Goal: Task Accomplishment & Management: Complete application form

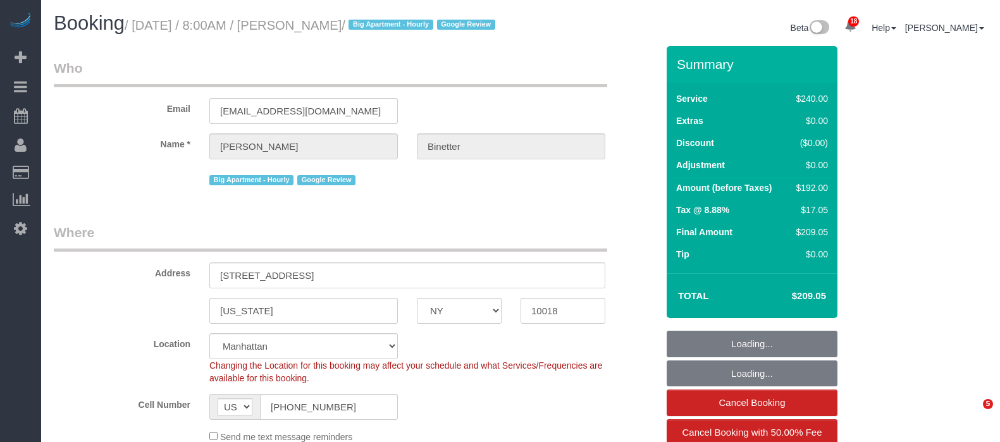
select select "NY"
select select "180"
select select "spot1"
select select "number:89"
select select "number:90"
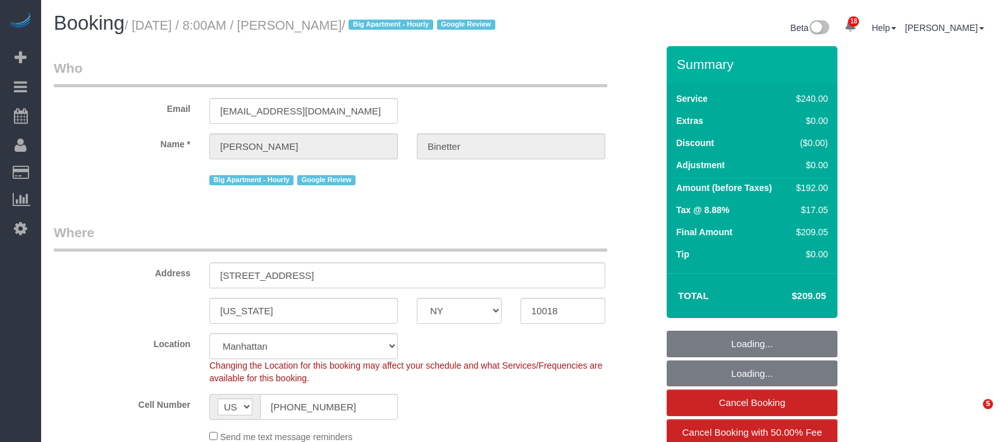
select select "number:15"
select select "number:5"
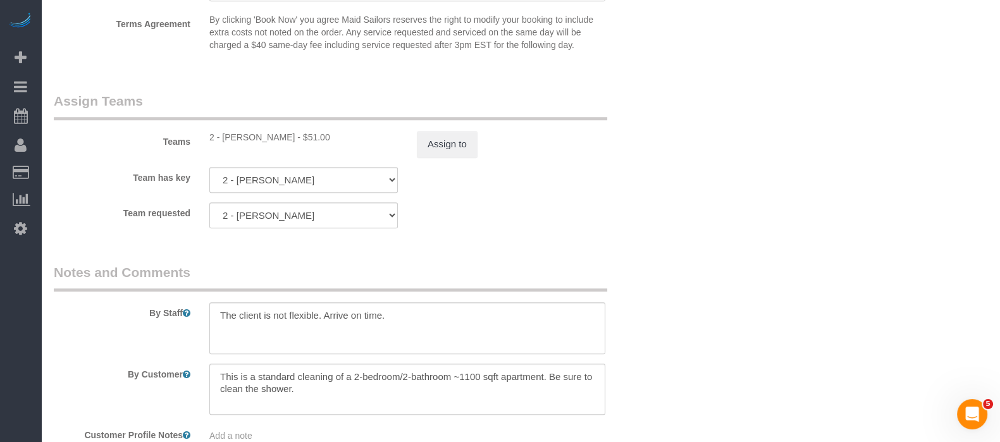
scroll to position [1502, 0]
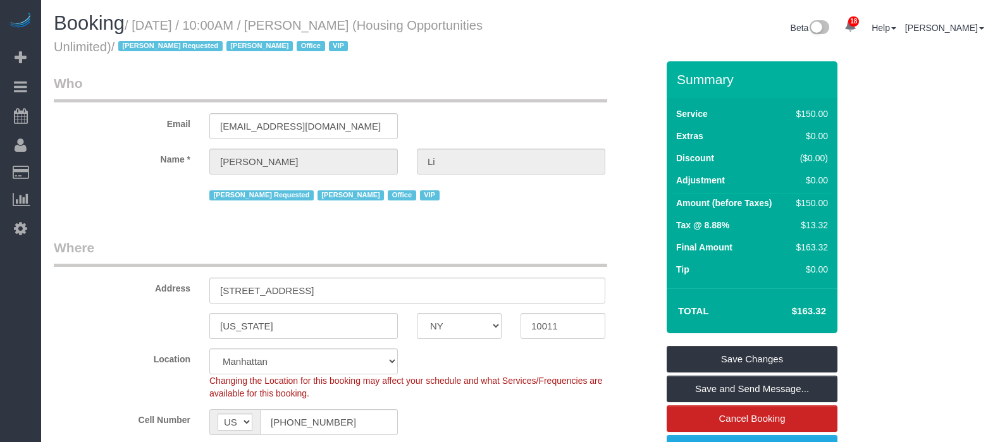
select select "NY"
select select "150"
select select "string:paypal"
select select "spot2"
select select "number:89"
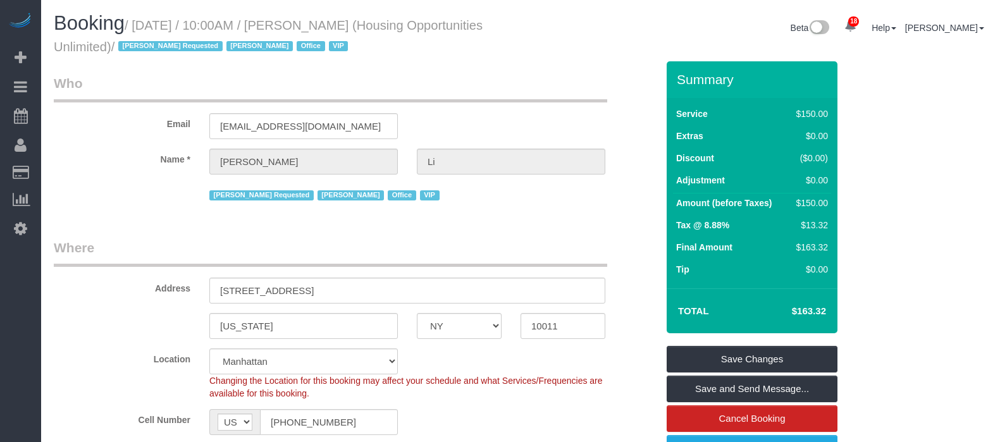
select select "number:90"
select select "number:15"
select select "number:7"
select select "54898"
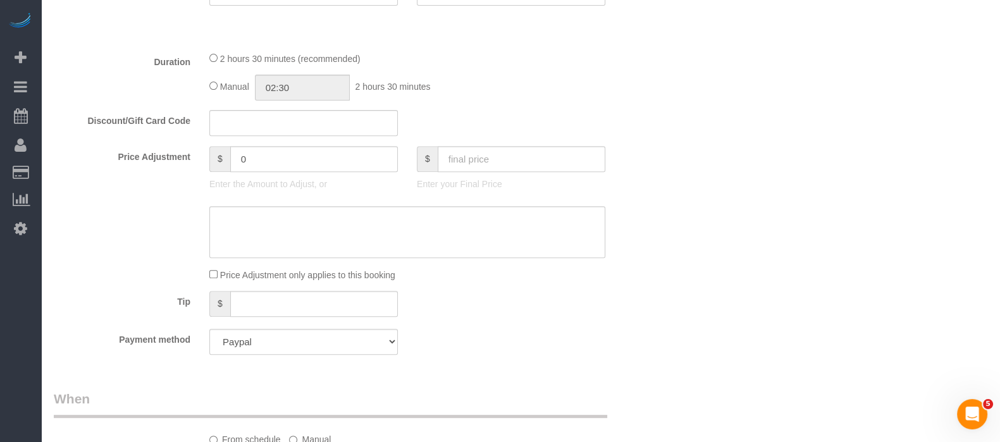
scroll to position [791, 0]
